Goal: Entertainment & Leisure: Consume media (video, audio)

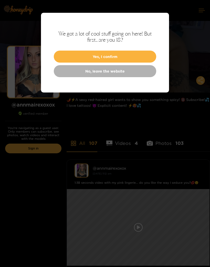
click at [143, 60] on button "Yes, I confirm" at bounding box center [105, 57] width 102 height 12
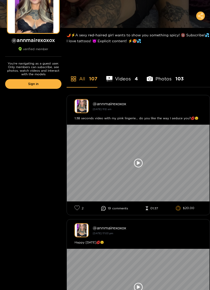
scroll to position [67, 0]
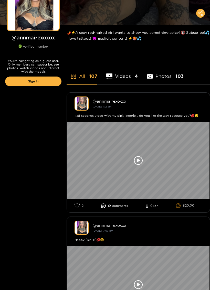
click at [138, 162] on icon at bounding box center [138, 160] width 9 height 9
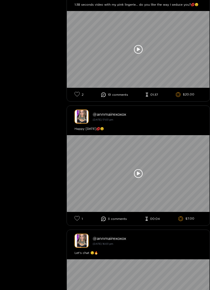
scroll to position [182, 0]
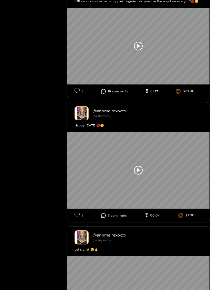
click at [141, 181] on div at bounding box center [138, 170] width 143 height 77
